Goal: Navigation & Orientation: Find specific page/section

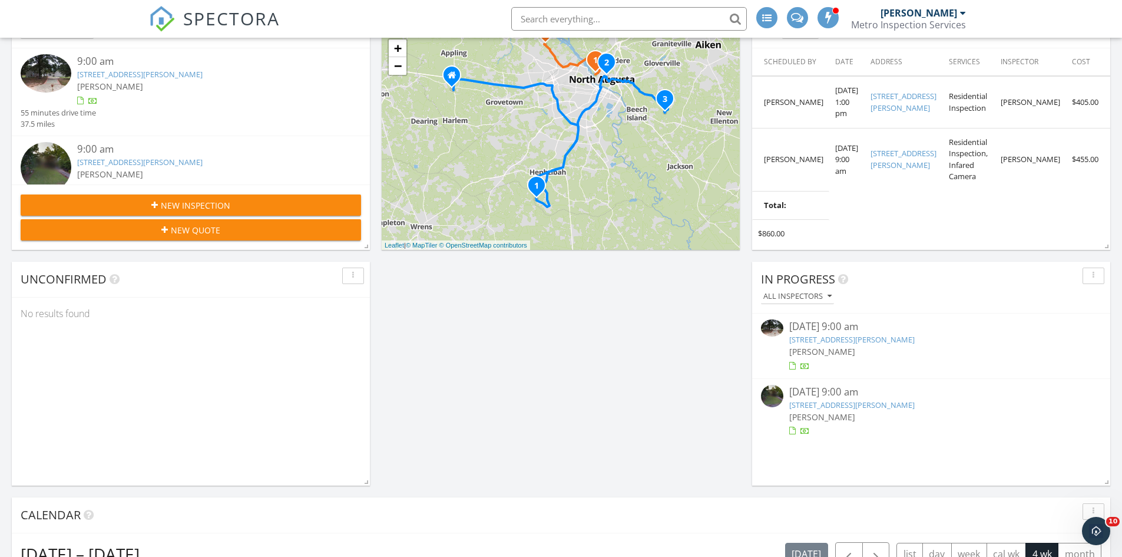
scroll to position [1238, 1141]
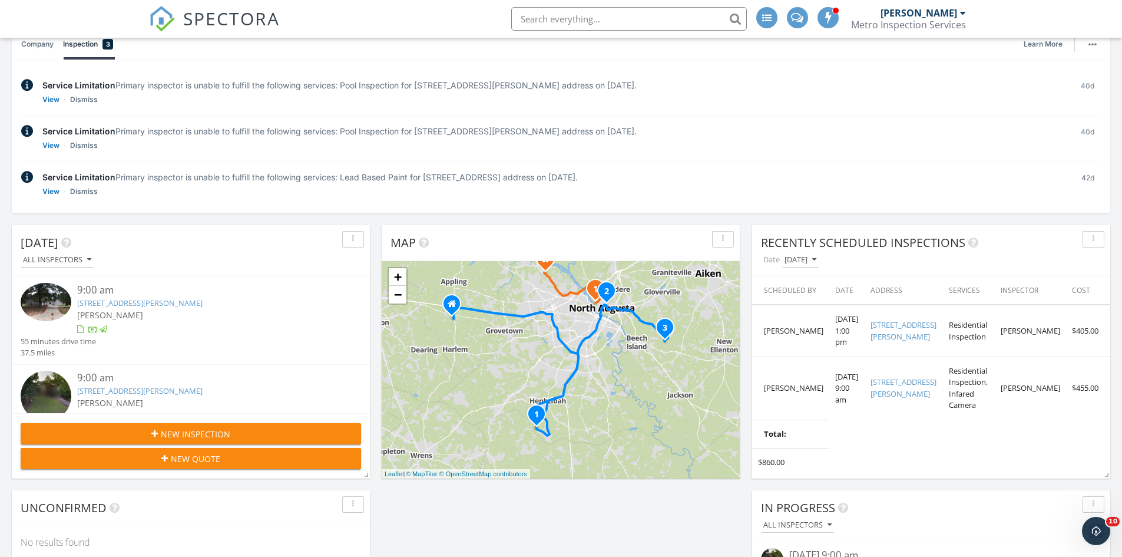
scroll to position [118, 0]
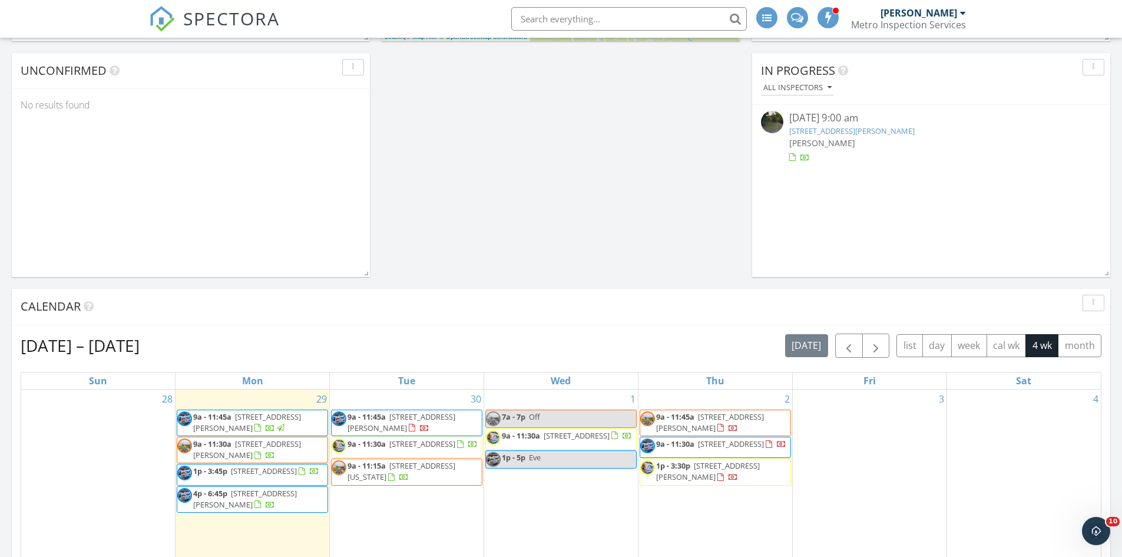
scroll to position [766, 0]
